Goal: Register for event/course

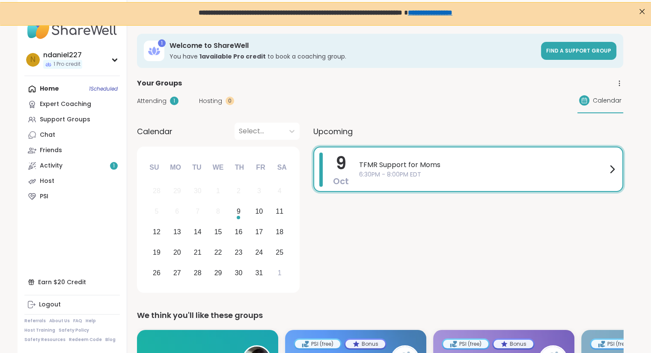
click at [382, 124] on div "Upcoming" at bounding box center [468, 131] width 310 height 17
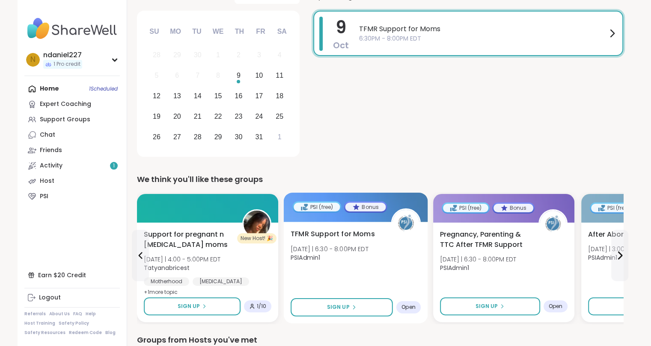
scroll to position [136, 0]
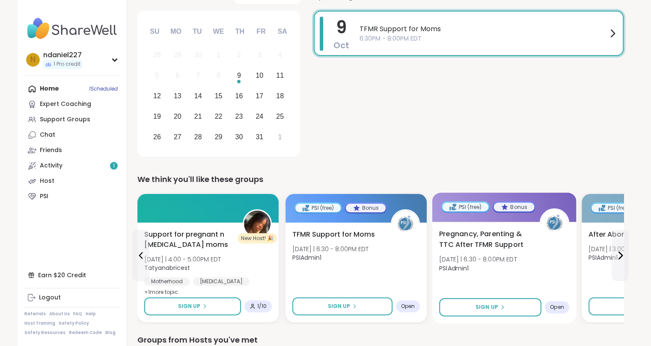
click at [478, 235] on span "Pregnancy, Parenting & TTC After TFMR Support" at bounding box center [484, 239] width 91 height 21
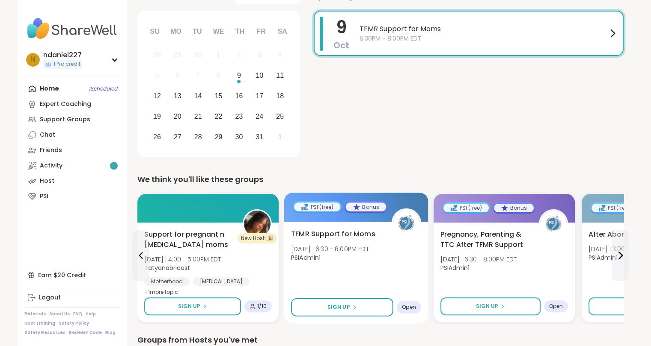
click at [317, 233] on span "TFMR Support for Moms" at bounding box center [333, 234] width 84 height 10
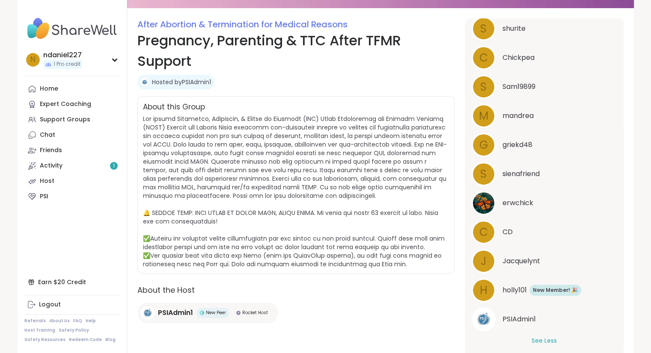
scroll to position [104, 0]
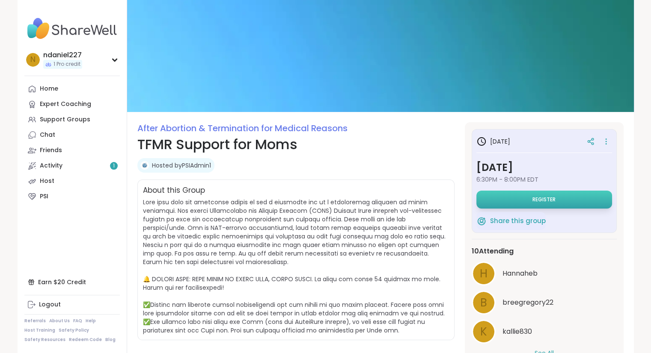
click at [534, 200] on span "Register" at bounding box center [543, 199] width 23 height 7
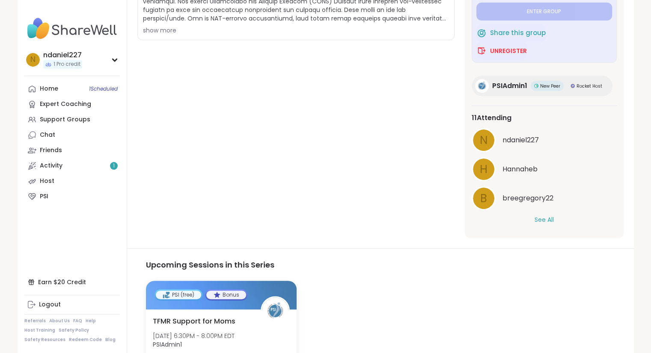
scroll to position [211, 0]
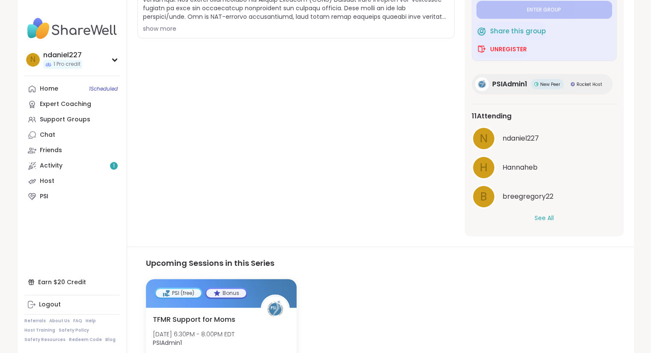
click at [544, 216] on button "See All" at bounding box center [543, 218] width 19 height 9
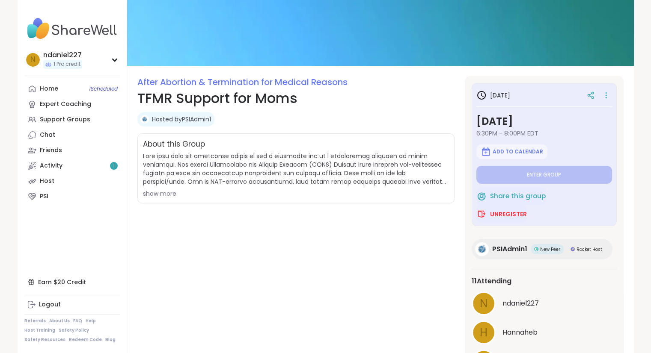
scroll to position [46, 0]
